Goal: Information Seeking & Learning: Learn about a topic

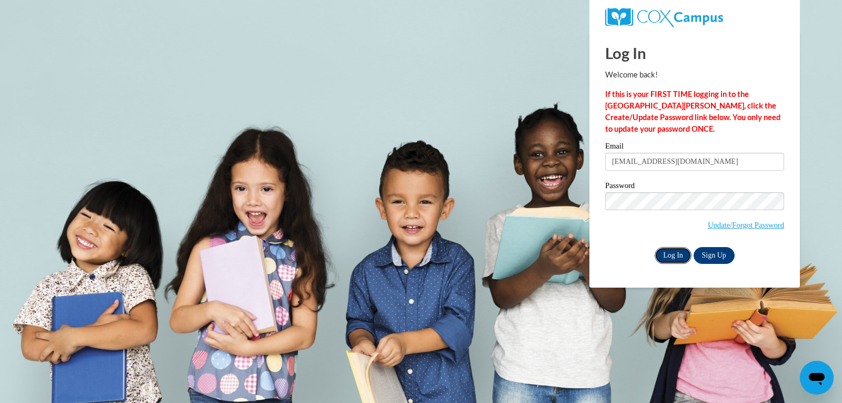
click at [669, 254] on input "Log In" at bounding box center [673, 255] width 37 height 17
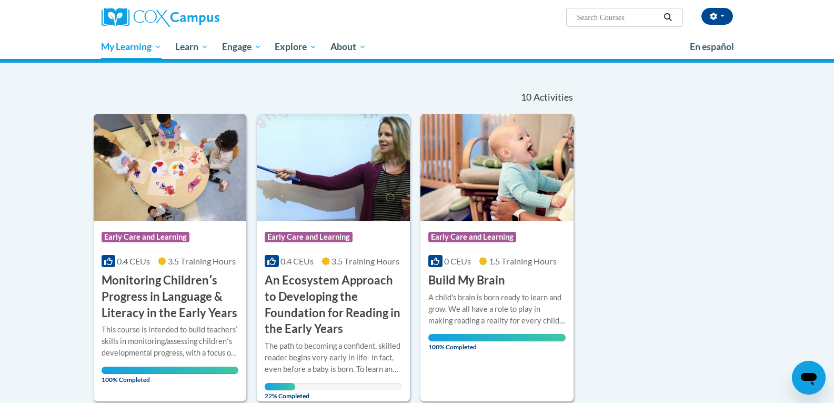
scroll to position [105, 0]
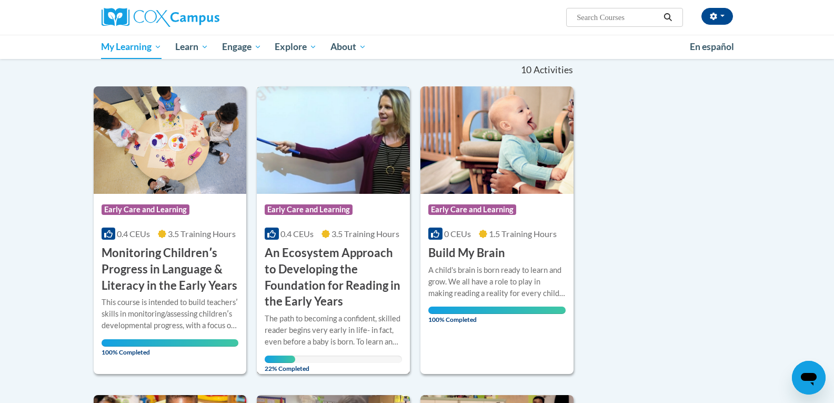
click at [328, 151] on img at bounding box center [333, 139] width 153 height 107
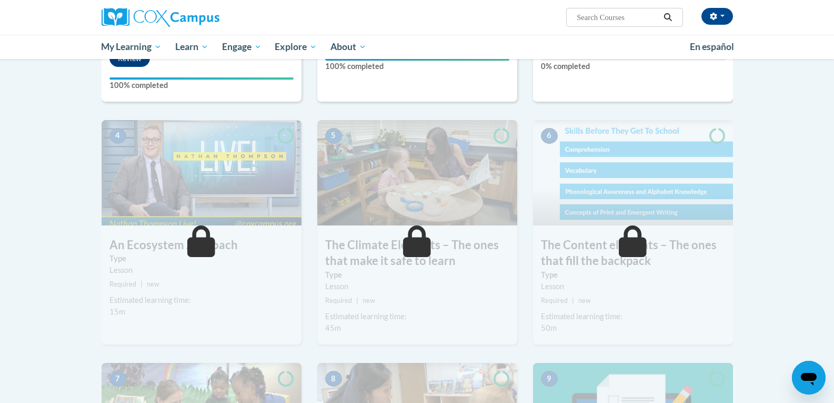
scroll to position [316, 0]
